Goal: Check status: Check status

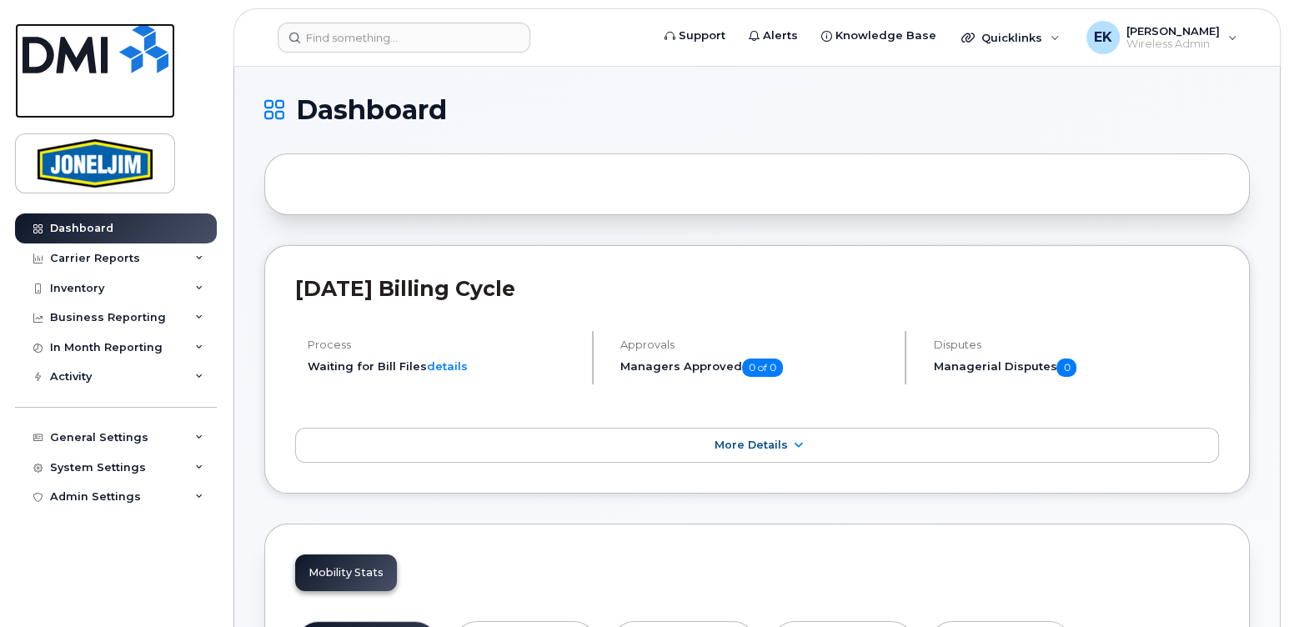
click at [91, 64] on img at bounding box center [96, 48] width 146 height 50
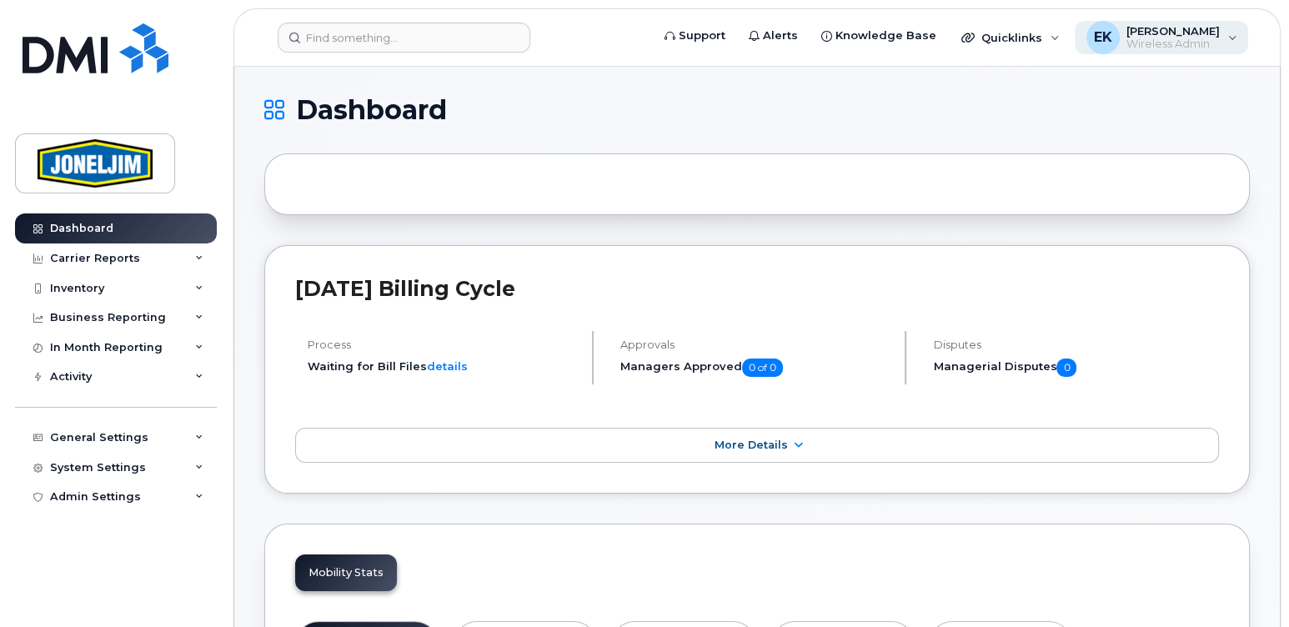
click at [1216, 36] on span "[PERSON_NAME]" at bounding box center [1173, 30] width 93 height 13
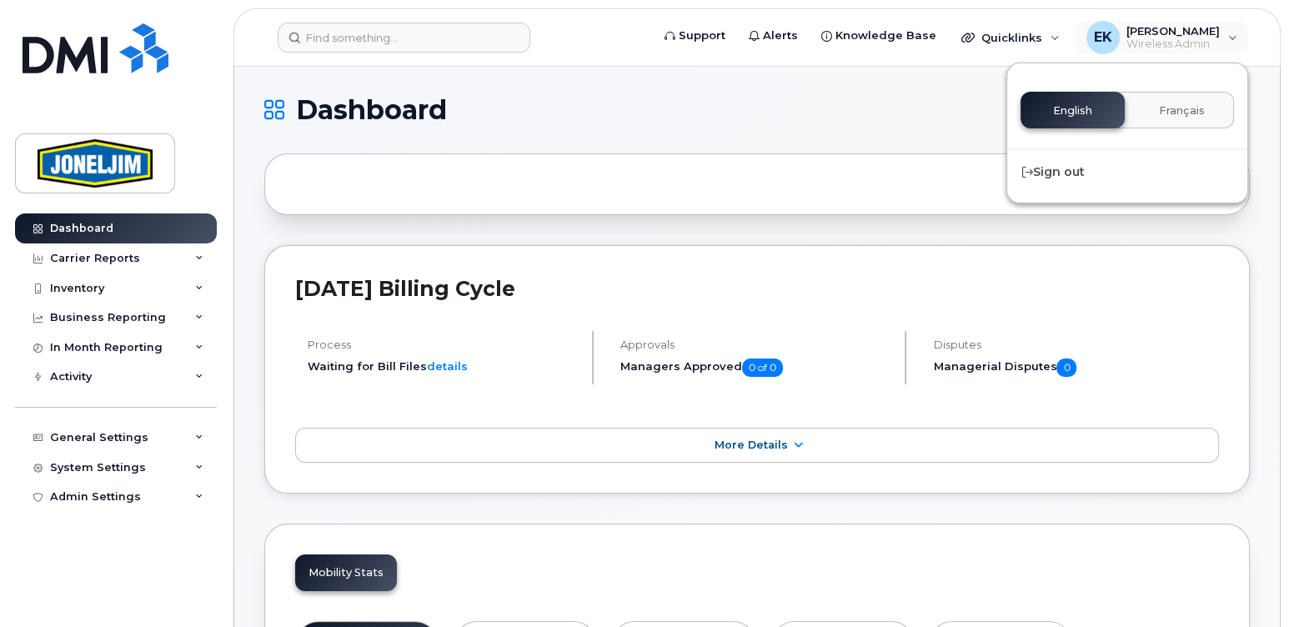
click at [852, 110] on h1 "Dashboard" at bounding box center [753, 110] width 978 height 27
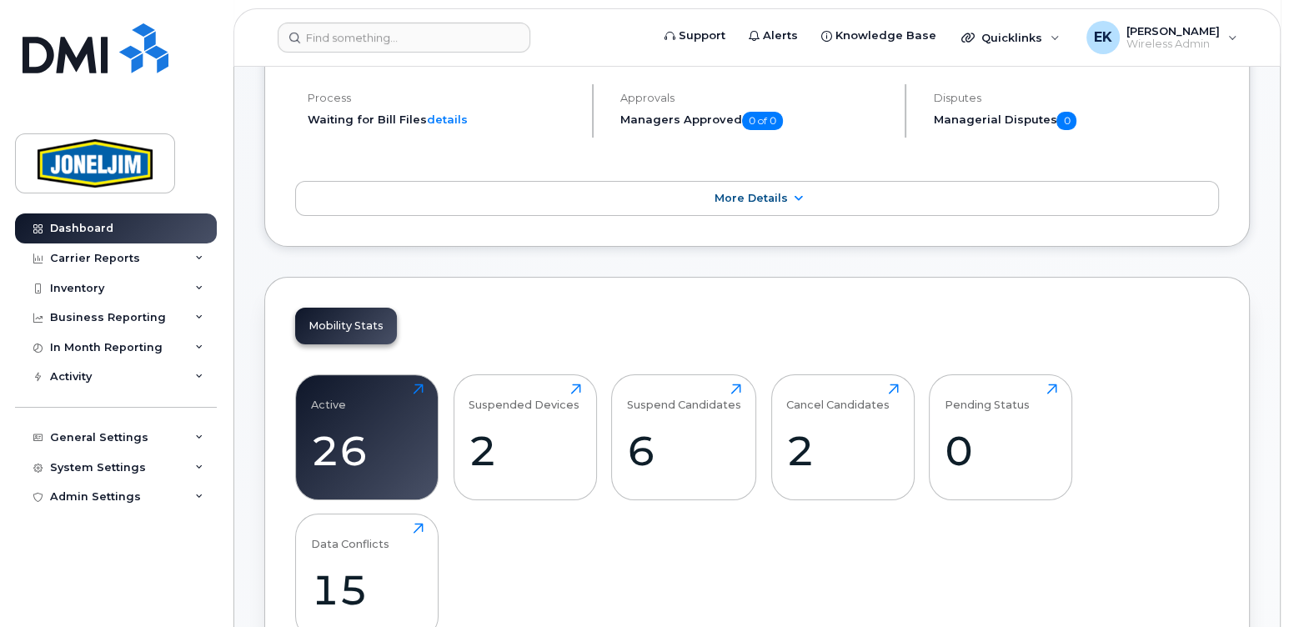
scroll to position [494, 0]
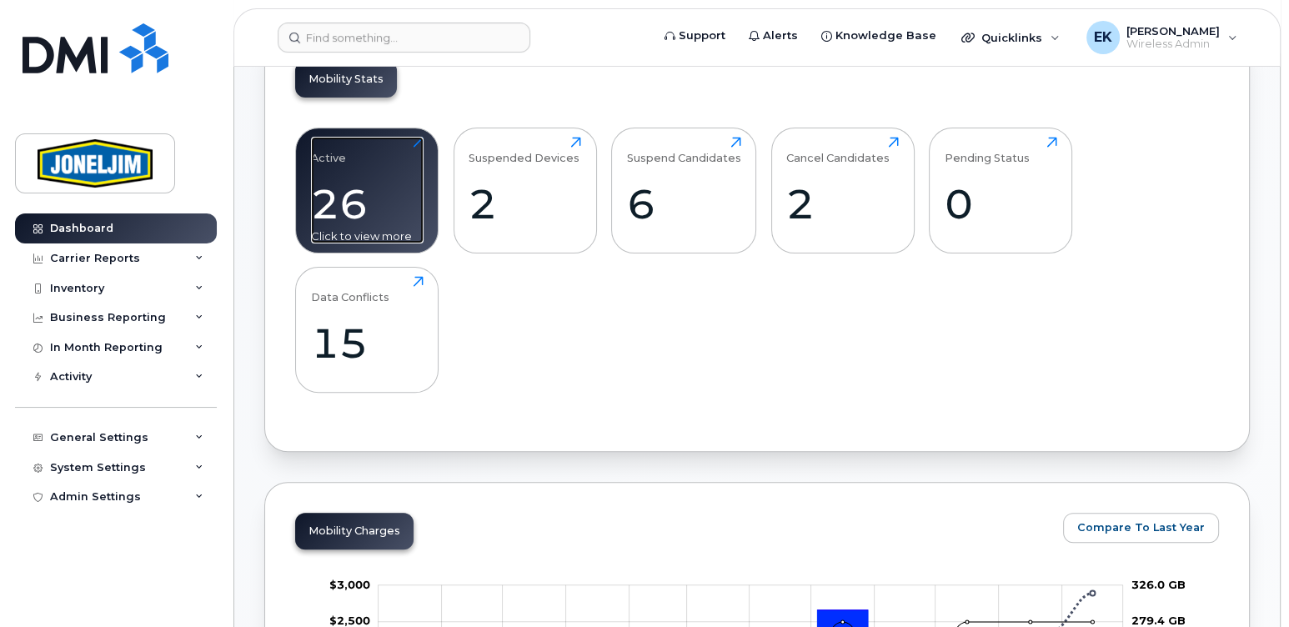
click at [366, 183] on div "26" at bounding box center [367, 203] width 113 height 49
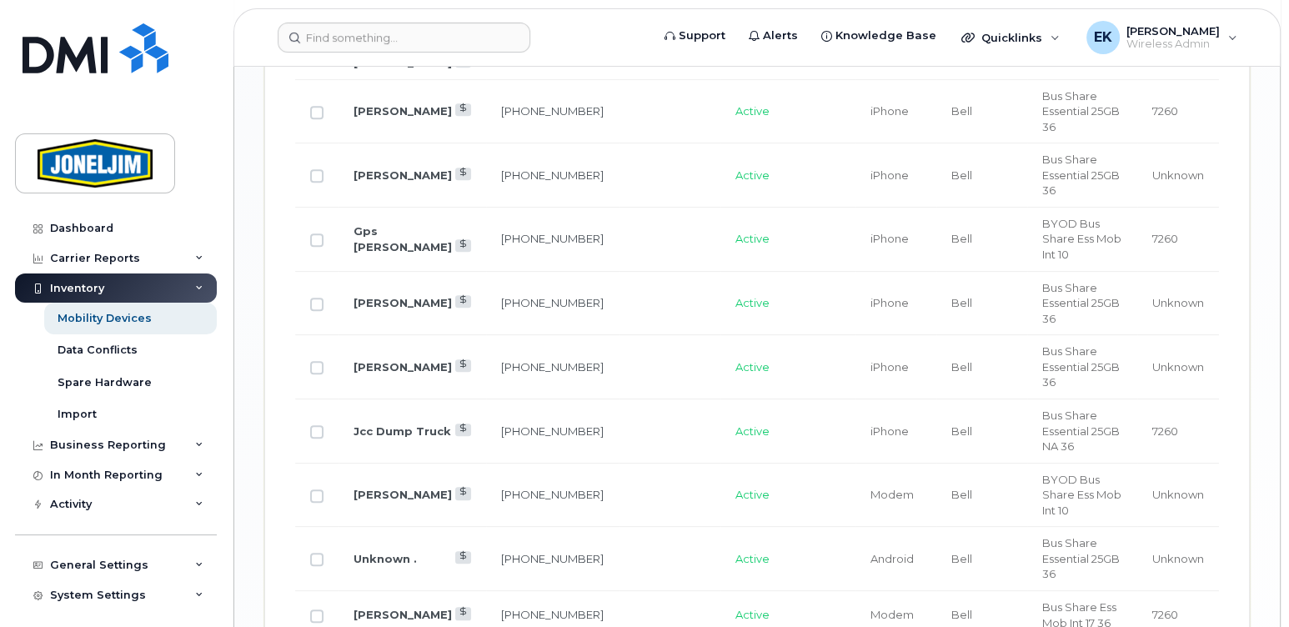
scroll to position [1853, 0]
